Goal: Task Accomplishment & Management: Manage account settings

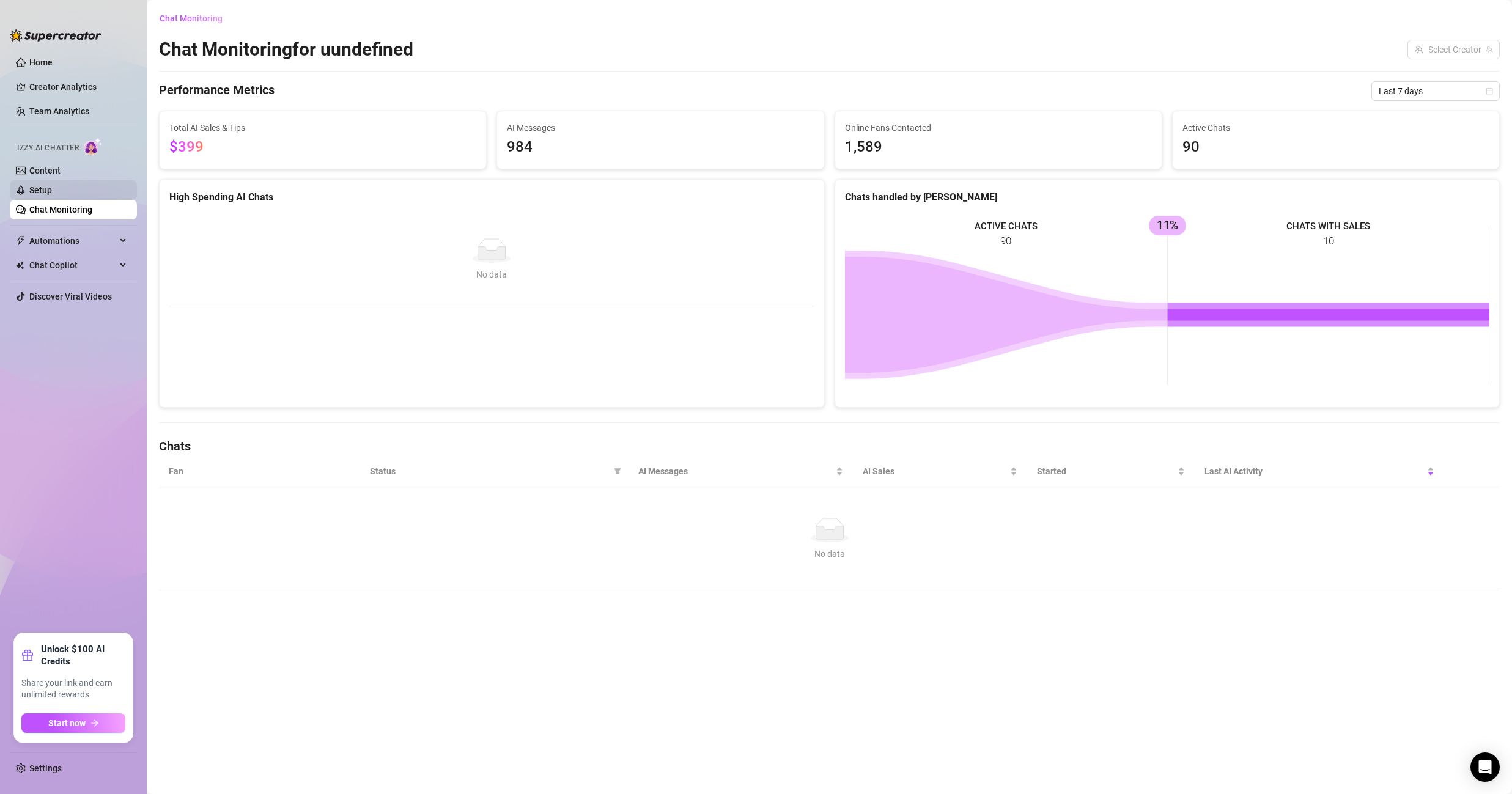
click at [52, 188] on link "Setup" at bounding box center [40, 190] width 22 height 9
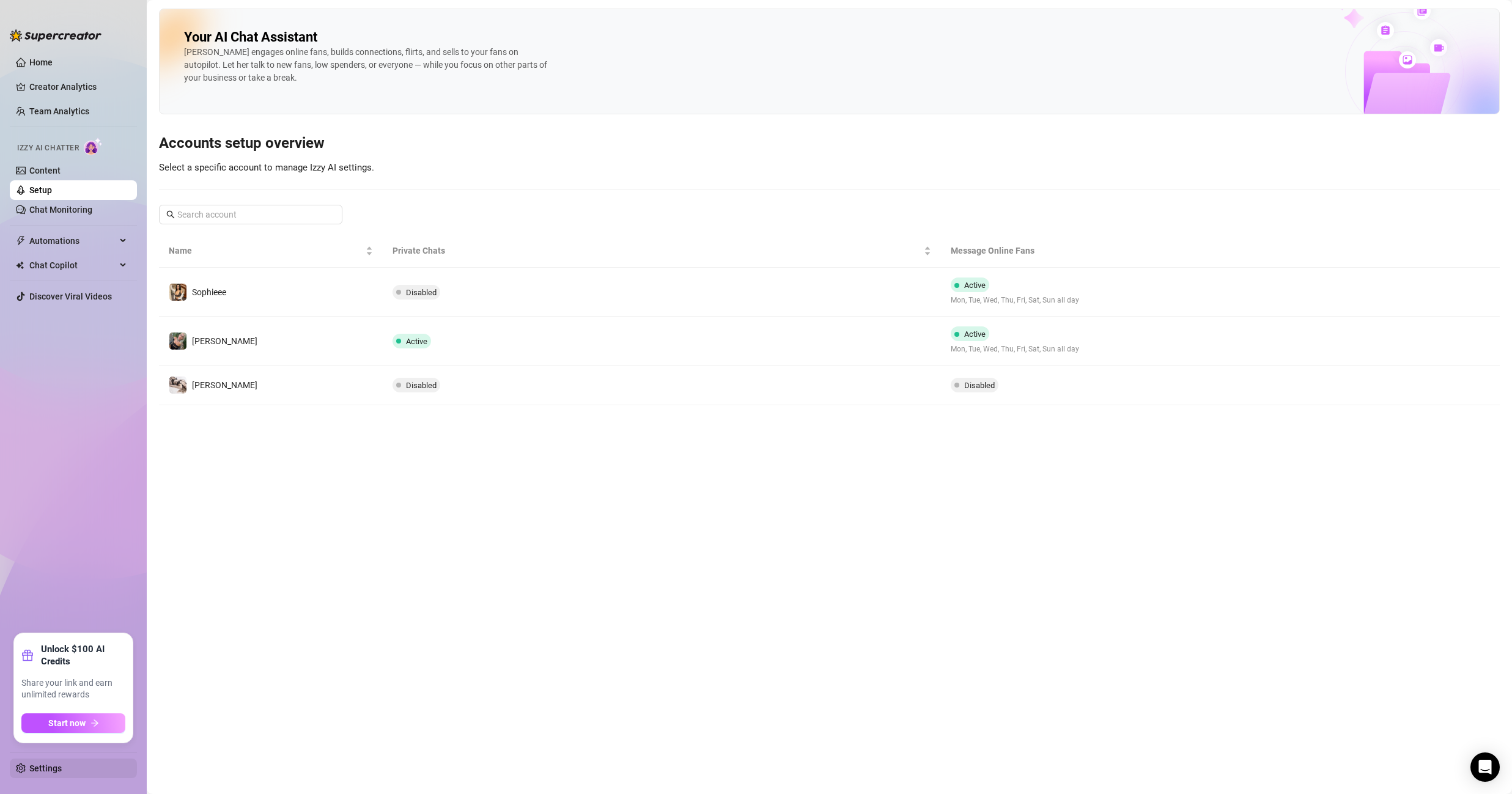
click at [62, 773] on link "Settings" at bounding box center [45, 767] width 33 height 9
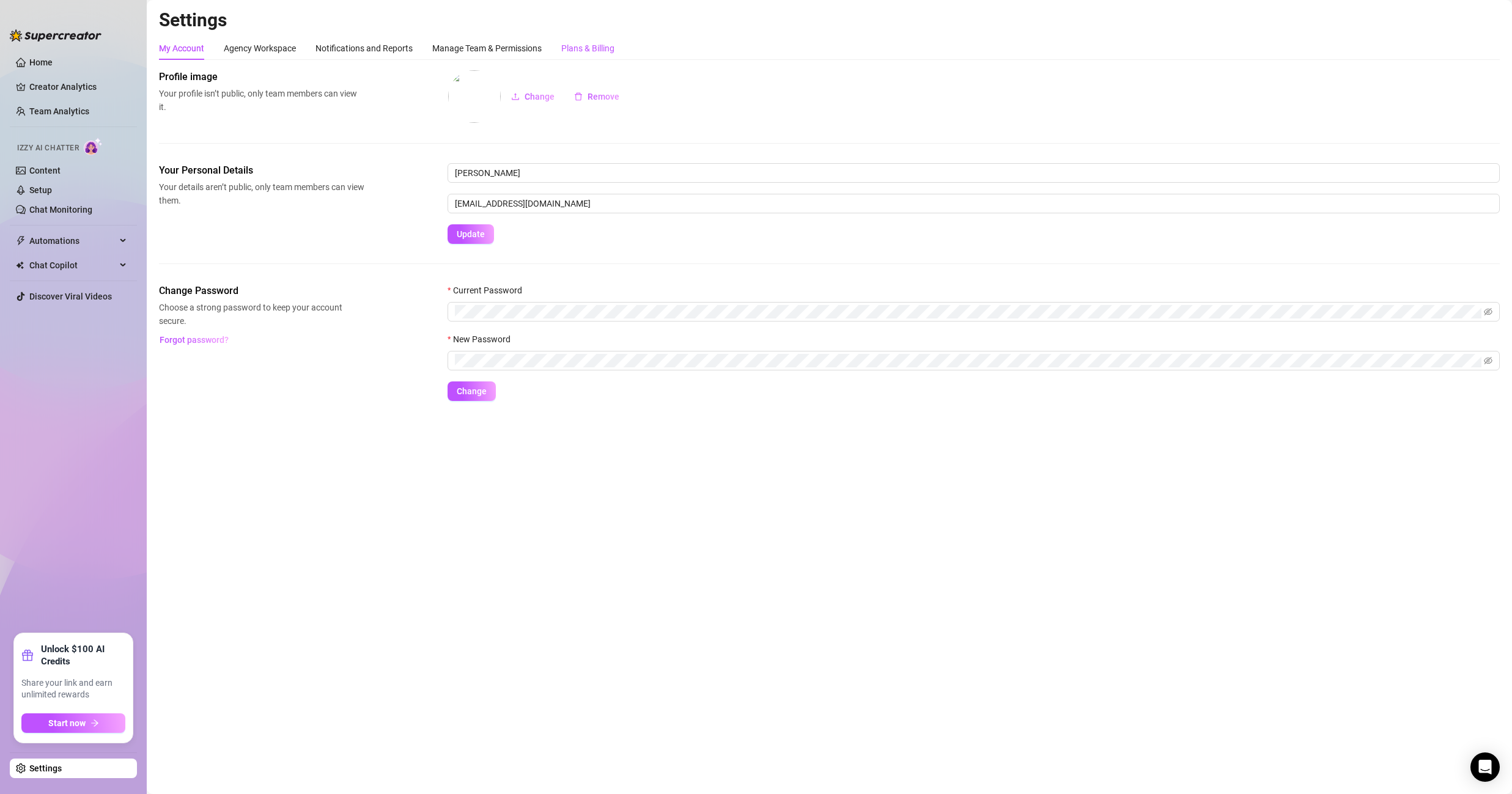
click at [594, 44] on div "Plans & Billing" at bounding box center [587, 48] width 53 height 14
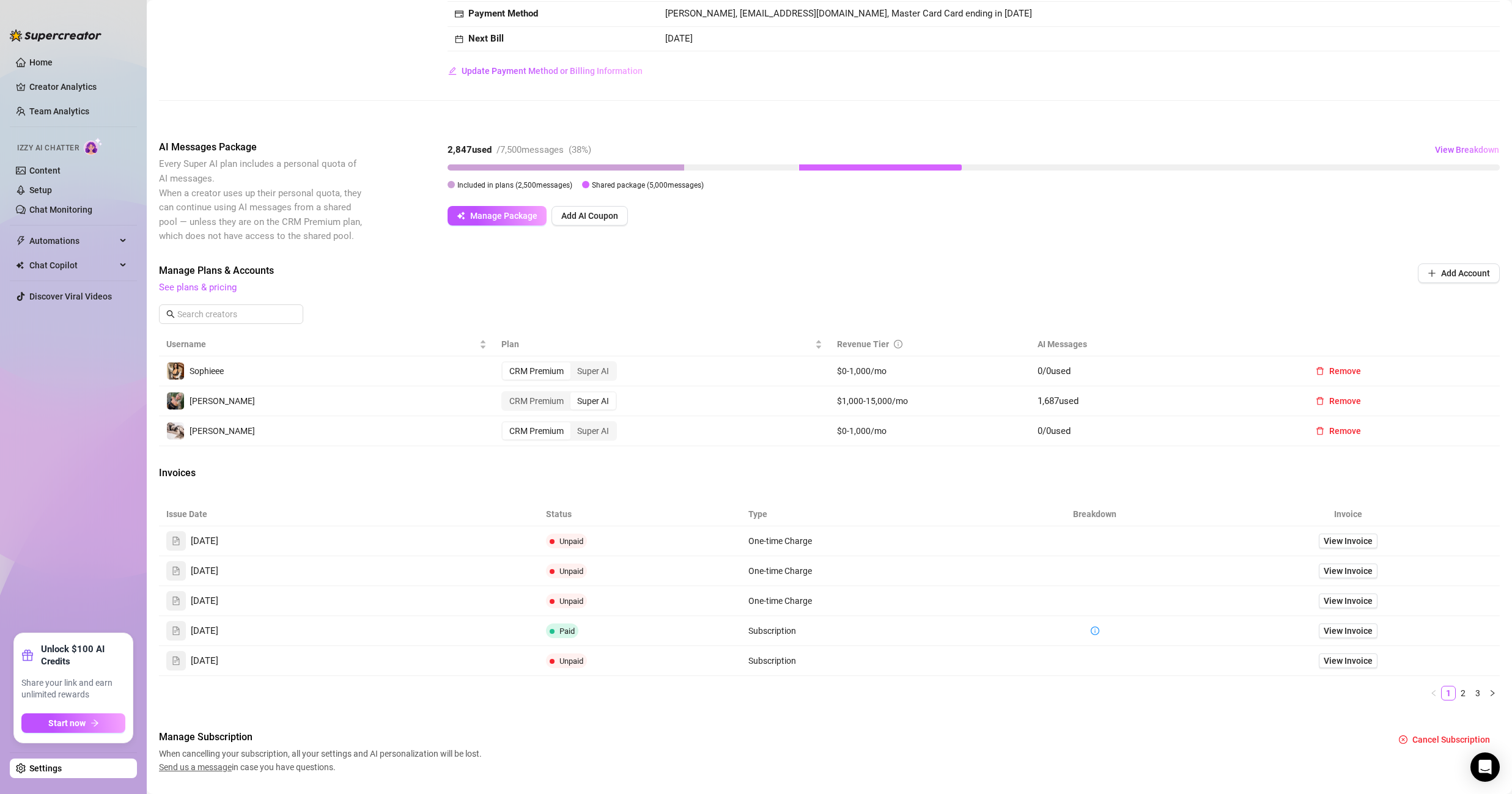
scroll to position [189, 0]
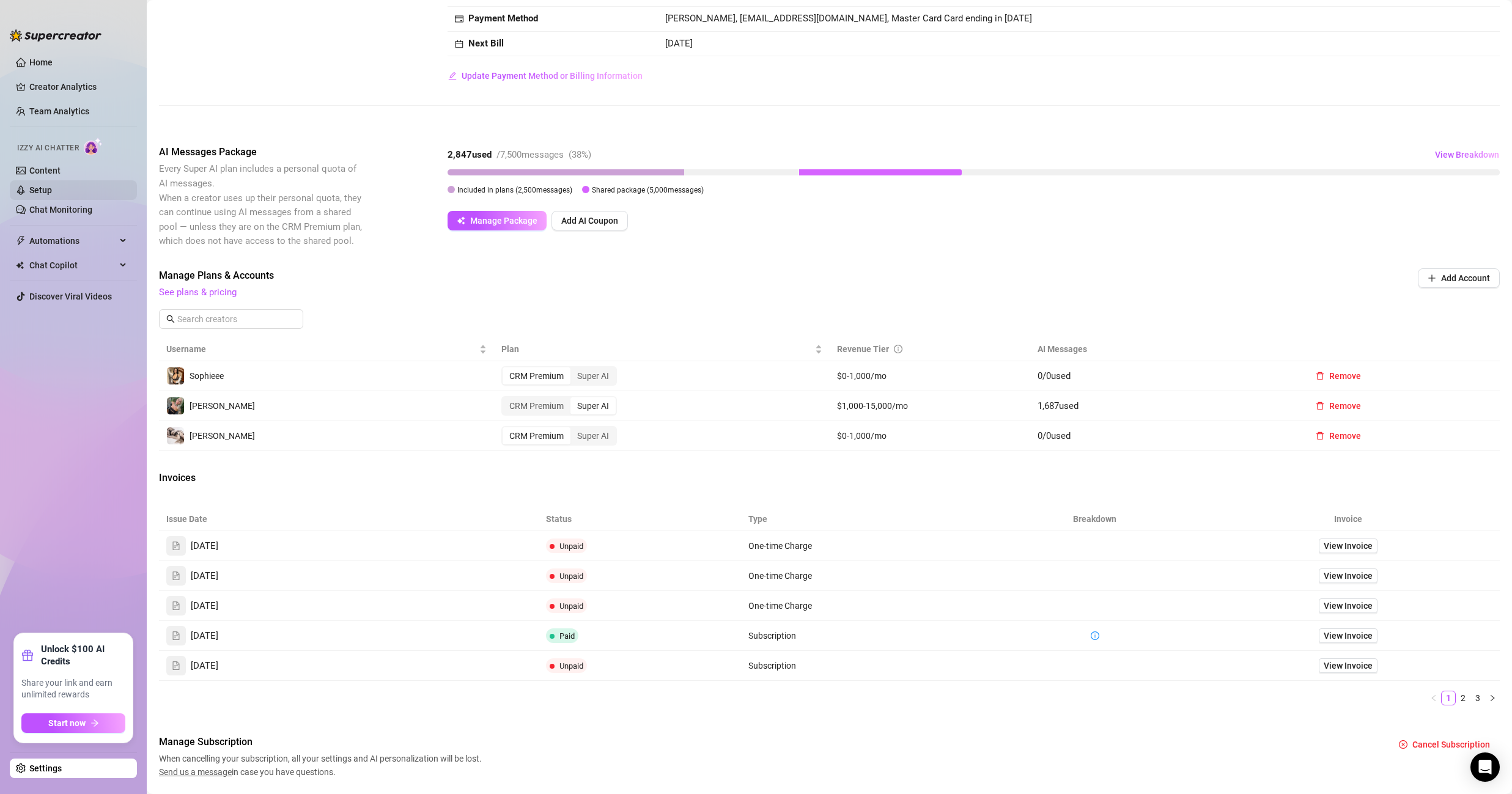
click at [52, 189] on link "Setup" at bounding box center [40, 190] width 22 height 9
